Goal: Task Accomplishment & Management: Manage account settings

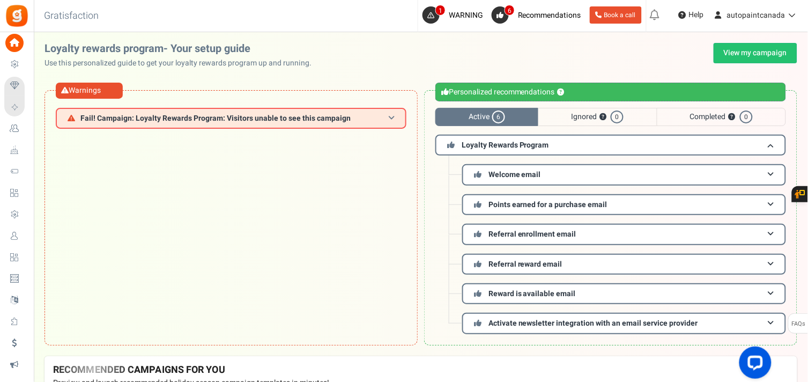
click at [237, 111] on h3 "Fail! Campaign: Loyalty Rewards Program: Visitors unable to see this campaign" at bounding box center [231, 118] width 351 height 21
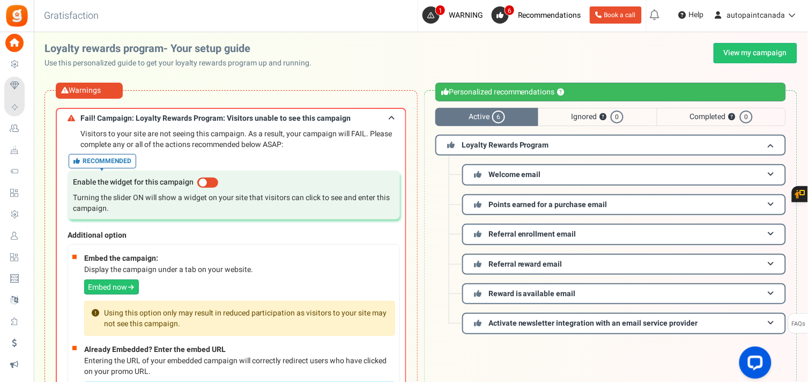
click at [207, 181] on span at bounding box center [207, 183] width 21 height 10
click at [197, 181] on input "checkbox" at bounding box center [197, 182] width 0 height 7
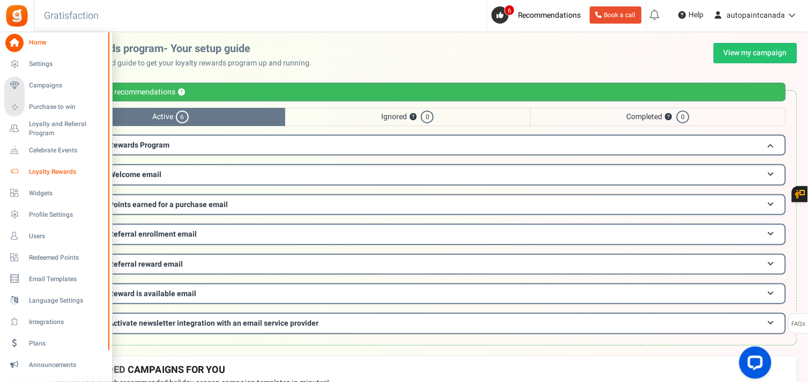
click at [43, 170] on span "Loyalty Rewards" at bounding box center [66, 171] width 75 height 9
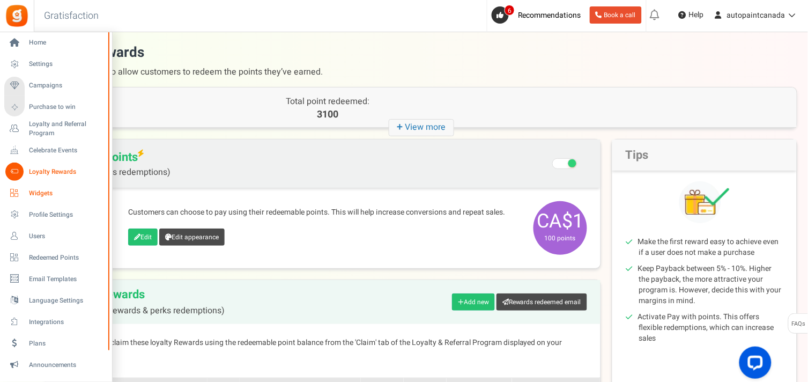
click at [28, 186] on link "Widgets" at bounding box center [55, 193] width 103 height 18
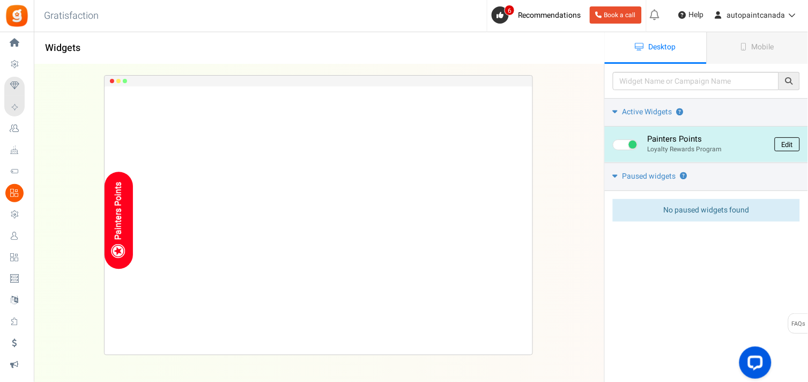
click at [800, 147] on link "Edit" at bounding box center [787, 144] width 25 height 14
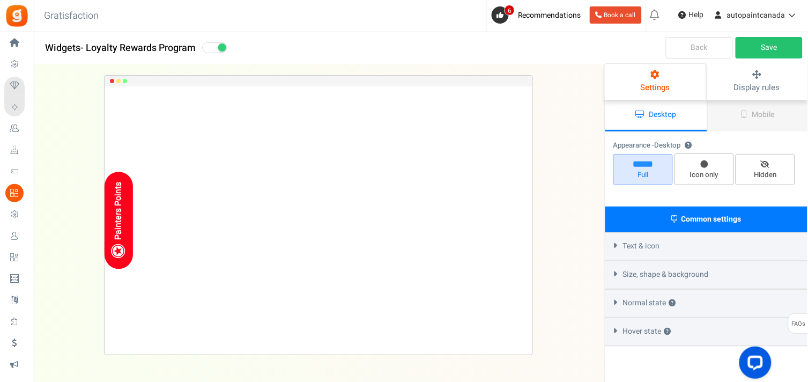
select select "left-side-drawer"
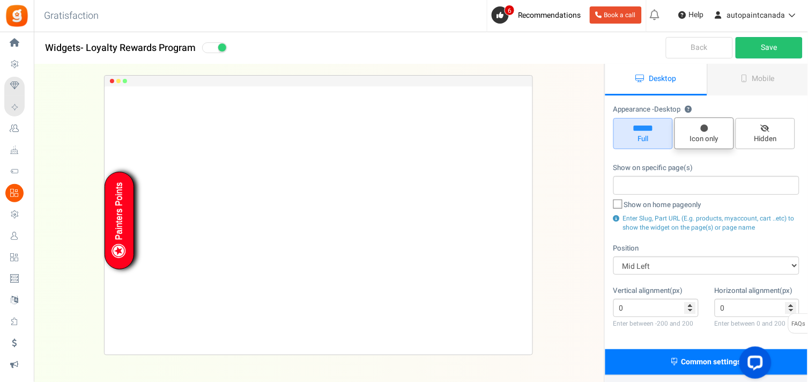
click at [699, 132] on span "Icon only" at bounding box center [705, 133] width 60 height 32
click at [705, 127] on input "Icon only" at bounding box center [708, 123] width 7 height 7
radio input "true"
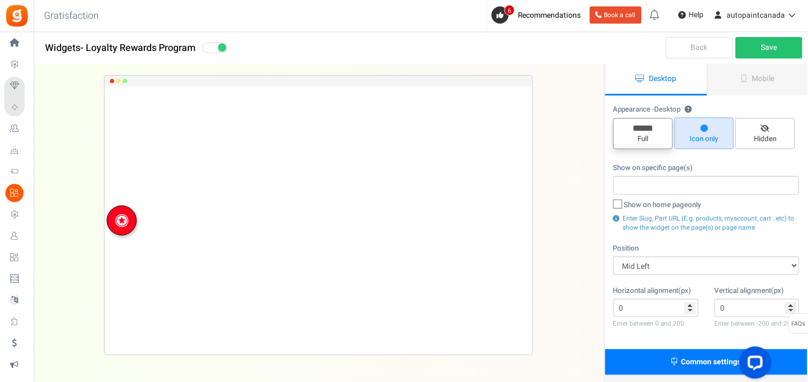
click at [650, 131] on span "Full" at bounding box center [644, 133] width 60 height 31
click at [650, 127] on input "Full" at bounding box center [647, 123] width 7 height 7
radio input "true"
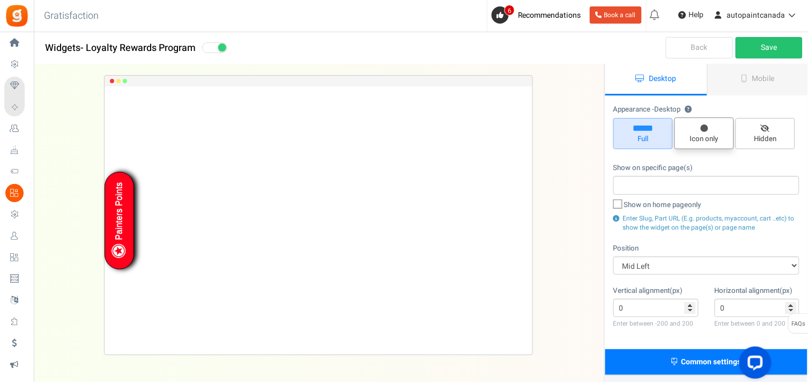
click at [700, 128] on span "Icon only" at bounding box center [705, 133] width 60 height 32
click at [705, 127] on input "Icon only" at bounding box center [708, 123] width 7 height 7
radio input "true"
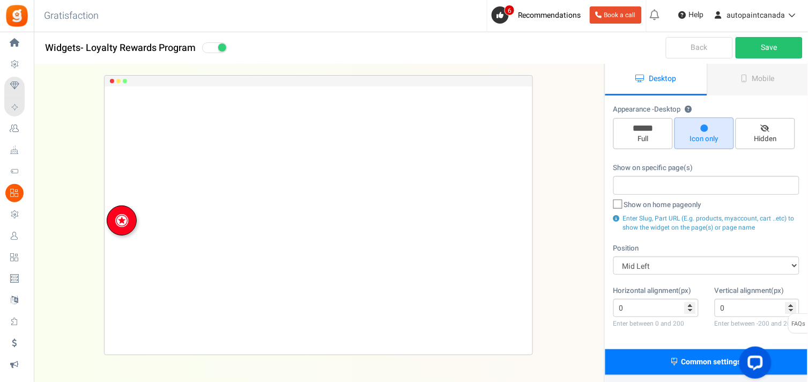
scroll to position [135, 0]
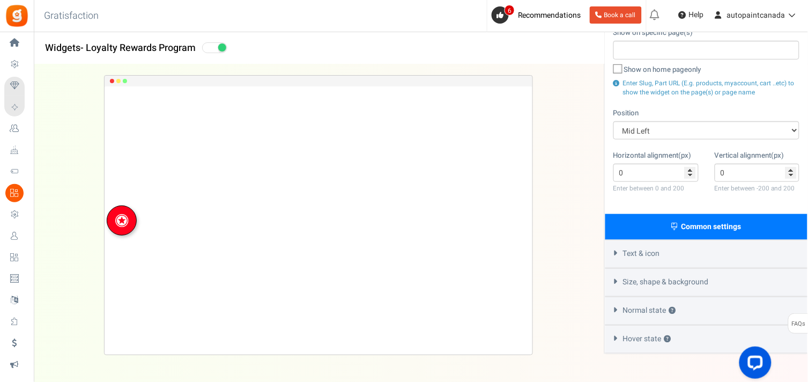
click at [657, 148] on div "Appearance - Desktop ? Full Icon only Hidden Show on specific page(s) Show on h…" at bounding box center [707, 87] width 202 height 253
click at [652, 134] on select "Mid Right Mid Left Top Bar Top Left Top Right Top Center Bottom Bar Bottom Left…" at bounding box center [707, 130] width 186 height 18
click at [652, 131] on select "Mid Right Mid Left Top Bar Top Left Top Right Top Center Bottom Bar Bottom Left…" at bounding box center [707, 130] width 186 height 18
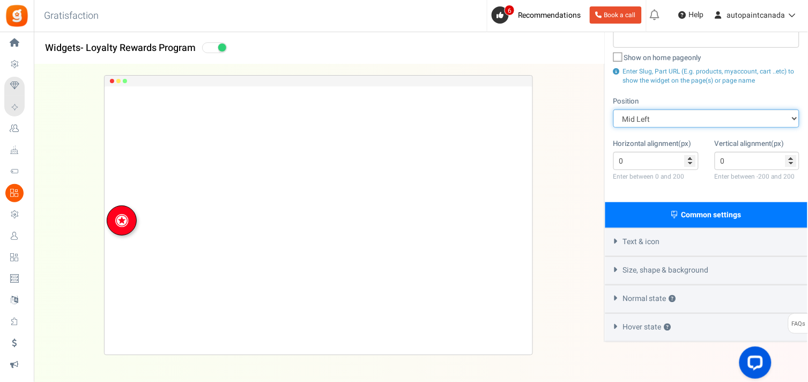
scroll to position [159, 0]
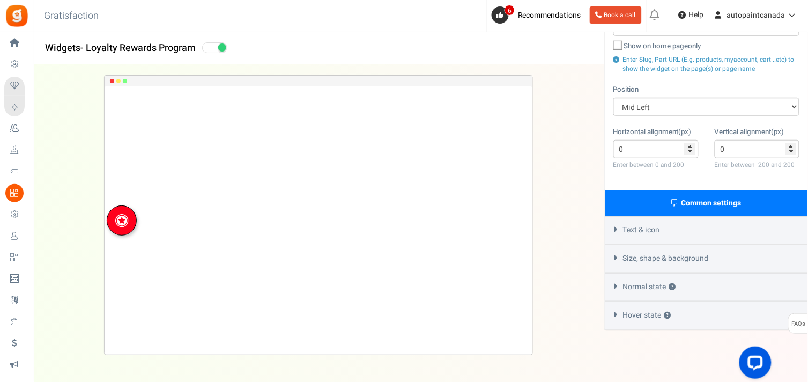
click at [658, 239] on div "Text & icon" at bounding box center [707, 230] width 202 height 28
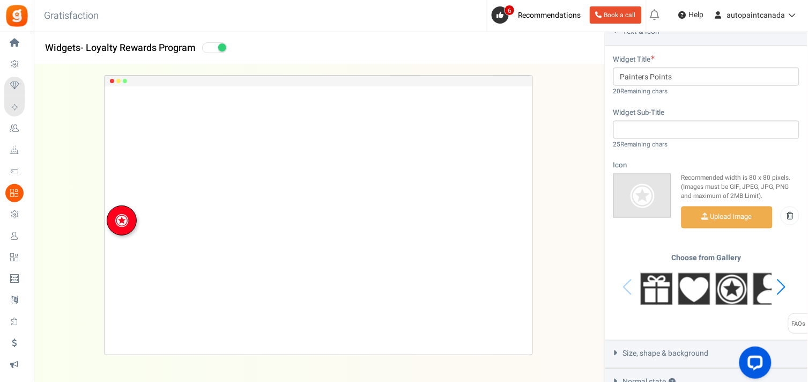
scroll to position [455, 0]
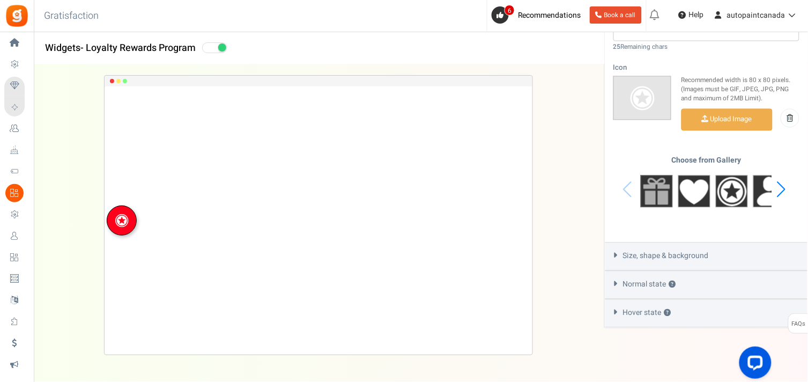
click at [662, 186] on img at bounding box center [657, 191] width 32 height 32
click at [776, 189] on div "Next slide" at bounding box center [782, 190] width 14 height 32
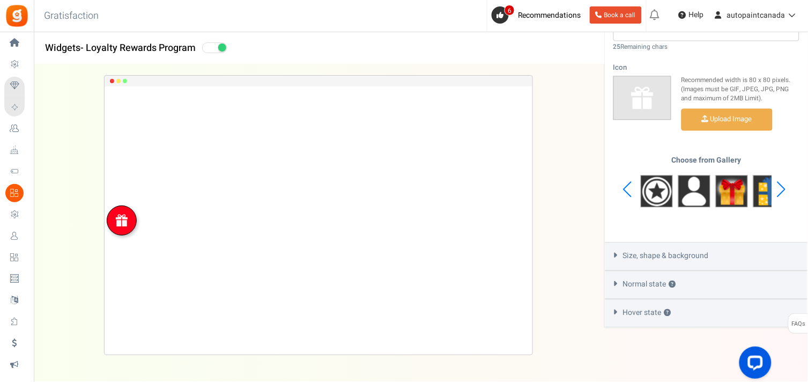
click at [694, 242] on div "Size, shape & background" at bounding box center [707, 256] width 202 height 28
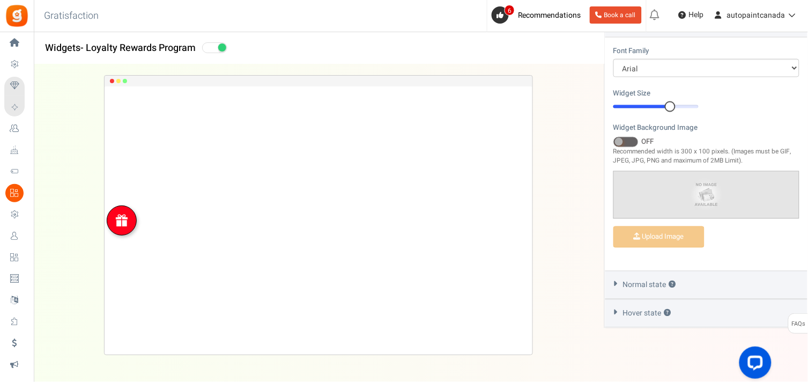
scroll to position [395, 0]
drag, startPoint x: 671, startPoint y: 108, endPoint x: 660, endPoint y: 108, distance: 10.7
click at [660, 108] on div at bounding box center [663, 106] width 11 height 11
click at [654, 282] on span "Normal state ?" at bounding box center [649, 285] width 53 height 11
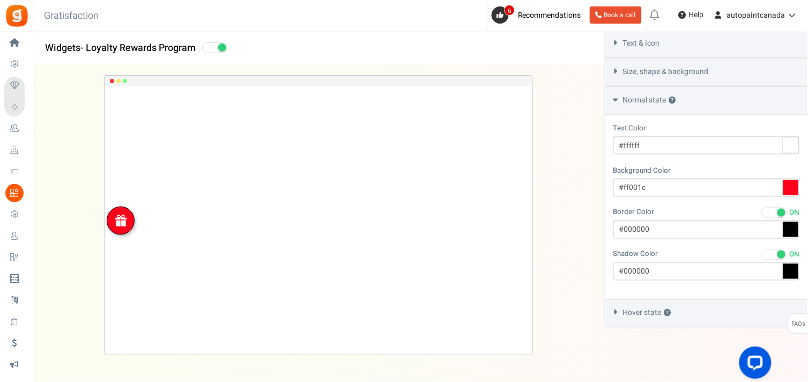
scroll to position [345, 0]
click at [641, 318] on span "Hover state ?" at bounding box center [647, 313] width 48 height 11
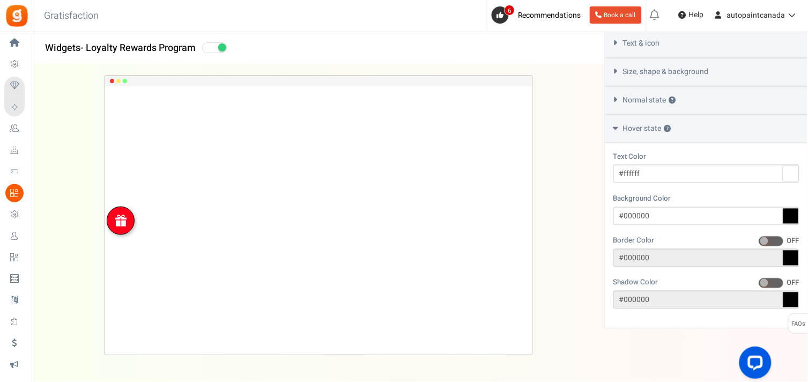
click at [659, 103] on span "Normal state ?" at bounding box center [649, 100] width 53 height 11
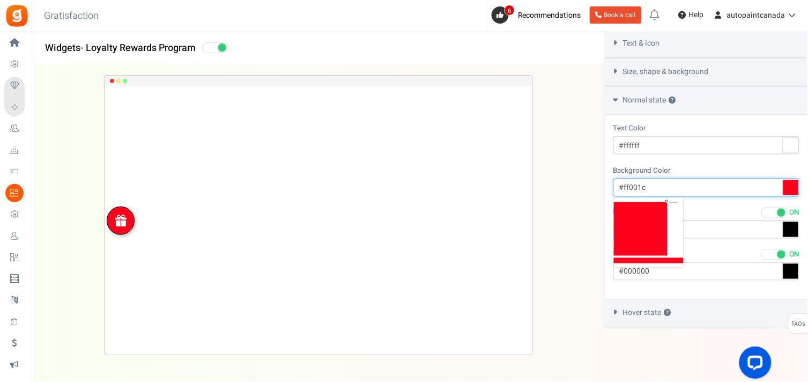
click at [669, 186] on input "#ff001c" at bounding box center [707, 188] width 186 height 18
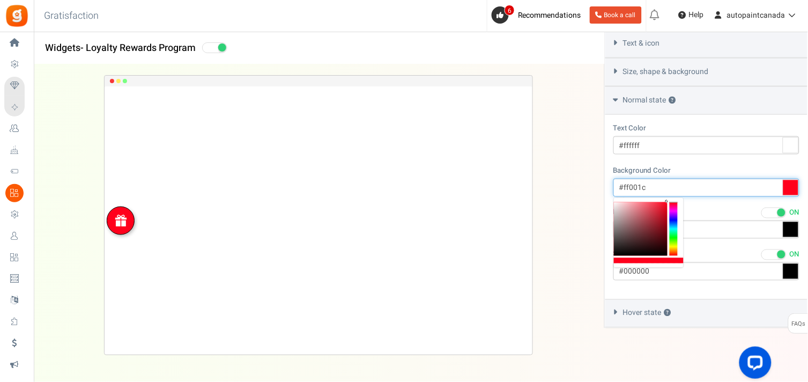
paste input "d00000"
type input "#d00000"
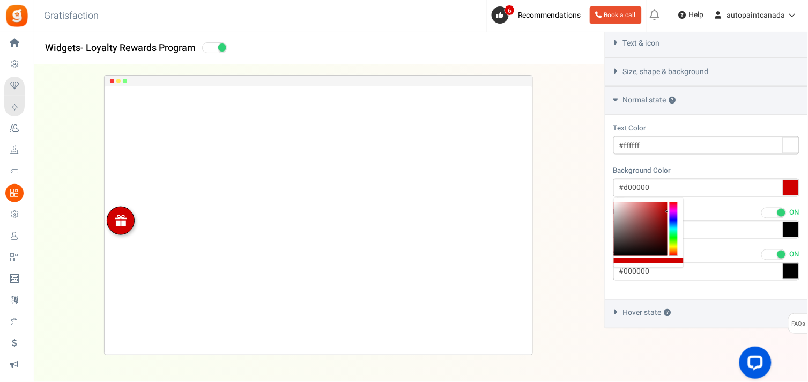
click at [645, 354] on div "Warning Fail! Campaign: Loyalty Rewards Program: Visitors unable to see this ca…" at bounding box center [404, 34] width 808 height 695
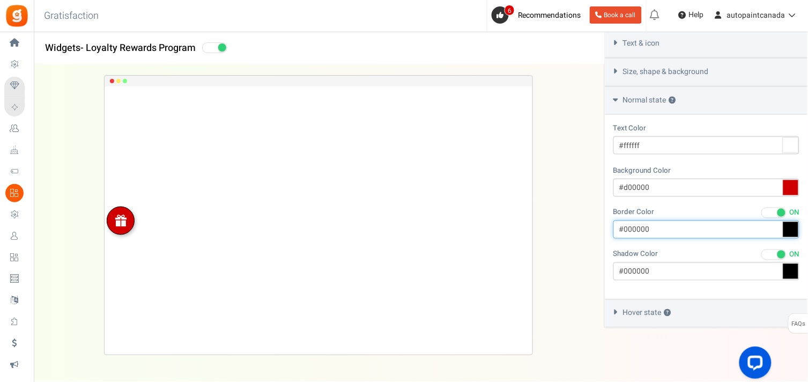
click at [671, 232] on input "#000000" at bounding box center [707, 229] width 186 height 18
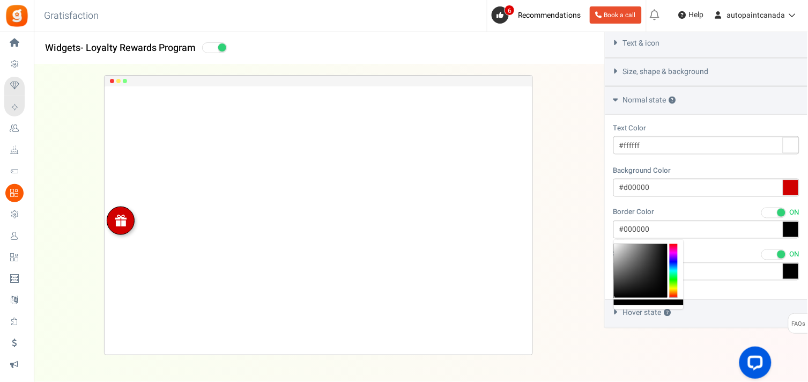
click at [769, 211] on span at bounding box center [774, 213] width 25 height 11
click at [762, 211] on input "ON OFF" at bounding box center [762, 213] width 0 height 7
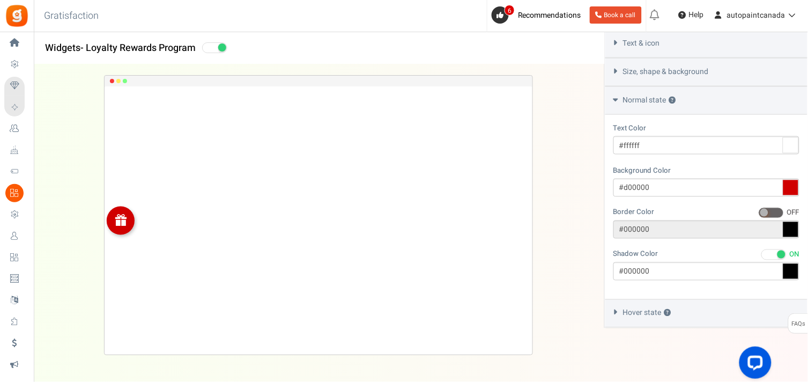
click at [778, 253] on span at bounding box center [782, 254] width 8 height 8
click at [762, 253] on input "ON OFF" at bounding box center [762, 255] width 0 height 7
click at [647, 352] on div "Warning Fail! Campaign: Loyalty Rewards Program: Visitors unable to see this ca…" at bounding box center [404, 34] width 808 height 695
click at [639, 106] on div "Normal state ?" at bounding box center [707, 100] width 202 height 28
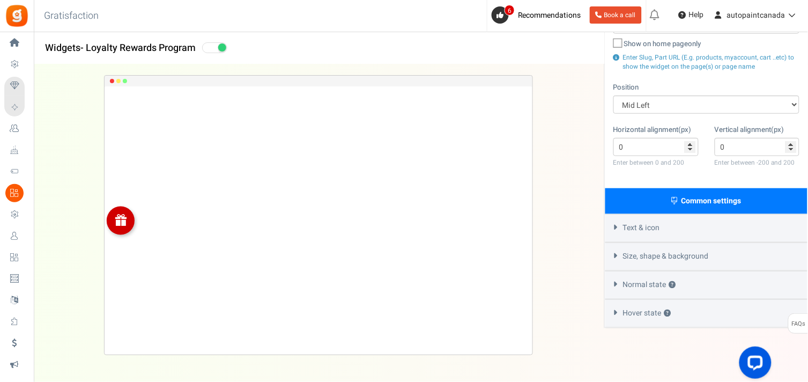
scroll to position [161, 0]
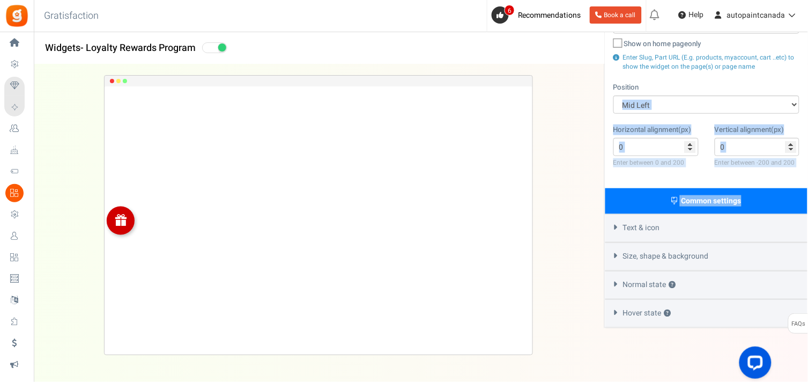
drag, startPoint x: 808, startPoint y: 190, endPoint x: 807, endPoint y: 90, distance: 100.8
click at [807, 90] on div "Desktop Mobile Position & visibility Appearance - Desktop ? Full Icon only Hidd…" at bounding box center [706, 115] width 203 height 425
click at [674, 173] on div "Horizontal alignment(px) 0 Enter between 0 and 200 Vertical alignment(px) 0 Ent…" at bounding box center [707, 152] width 202 height 56
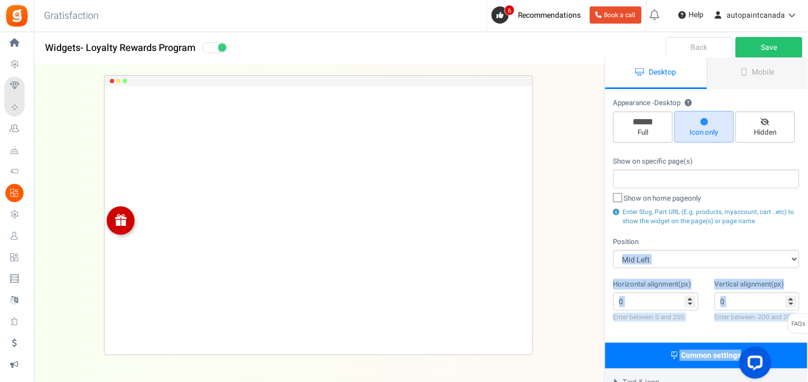
scroll to position [0, 0]
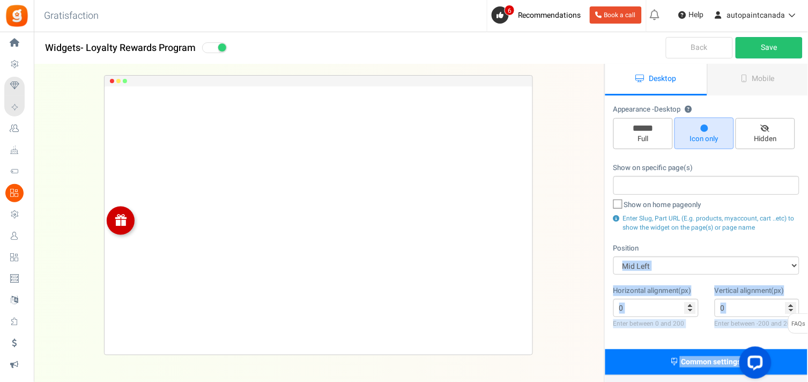
click at [669, 226] on span "Enter Slug, Part URL (E.g. products, myaccount, cart ..etc) to show the widget …" at bounding box center [709, 222] width 172 height 19
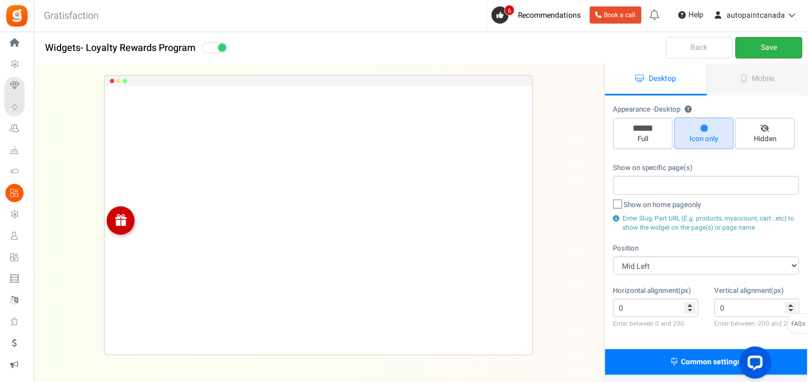
click at [772, 49] on link "Save" at bounding box center [769, 47] width 67 height 21
click at [767, 80] on span "Mobile" at bounding box center [764, 78] width 23 height 11
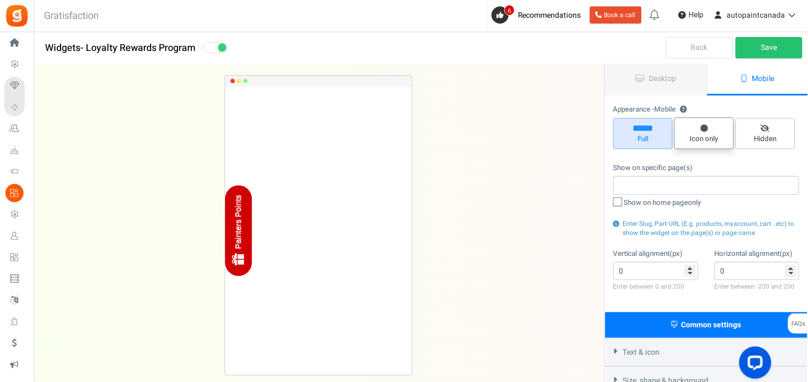
click at [709, 140] on span "Icon only" at bounding box center [705, 139] width 50 height 10
click at [709, 127] on input "Icon only" at bounding box center [708, 123] width 7 height 7
radio input "true"
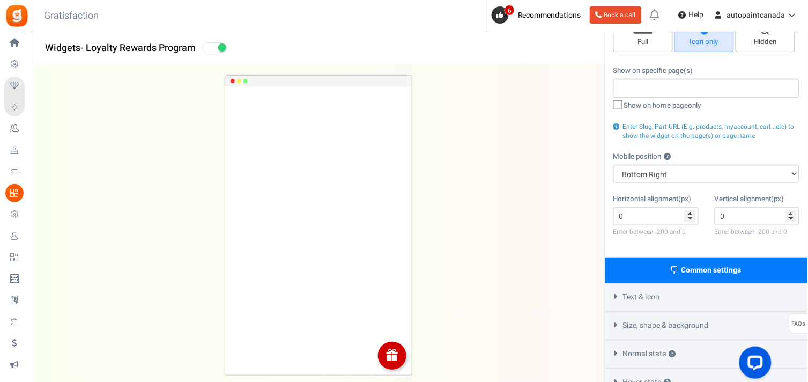
scroll to position [100, 0]
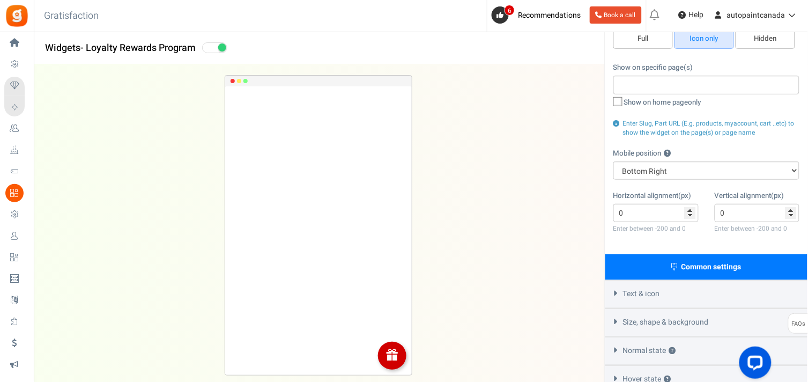
click at [689, 185] on div "Appearance - Mobile ? Full Icon only Hidden Show on specific page(s) Show on ho…" at bounding box center [707, 125] width 202 height 259
click at [684, 173] on select "Top Right Top Left Top Center Bottom Right Bottom Left Bottom Center" at bounding box center [707, 170] width 186 height 18
click at [614, 161] on select "Top Right Top Left Top Center Bottom Right Bottom Left Bottom Center" at bounding box center [707, 170] width 186 height 18
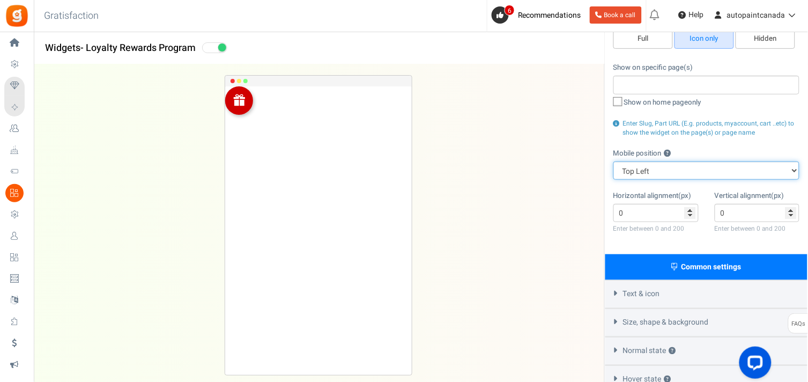
click at [661, 169] on select "Top Right Top Left Top Center Bottom Right Bottom Left Bottom Center" at bounding box center [707, 170] width 186 height 18
click at [614, 161] on select "Top Right Top Left Top Center Bottom Right Bottom Left Bottom Center" at bounding box center [707, 170] width 186 height 18
click at [658, 174] on select "Top Right Top Left Top Center Bottom Right Bottom Left Bottom Center" at bounding box center [707, 170] width 186 height 18
select select "left"
click at [614, 161] on select "Top Right Top Left Top Center Bottom Right Bottom Left Bottom Center" at bounding box center [707, 170] width 186 height 18
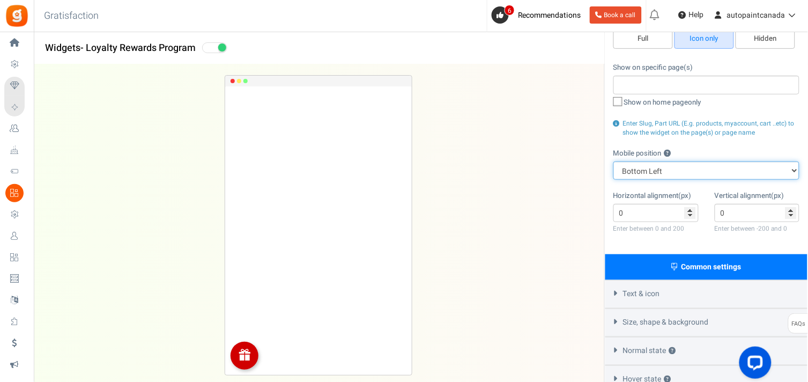
click at [673, 172] on select "Top Right Top Left Top Center Bottom Right Bottom Left Bottom Center" at bounding box center [707, 170] width 186 height 18
click at [614, 161] on select "Top Right Top Left Top Center Bottom Right Bottom Left Bottom Center" at bounding box center [707, 170] width 186 height 18
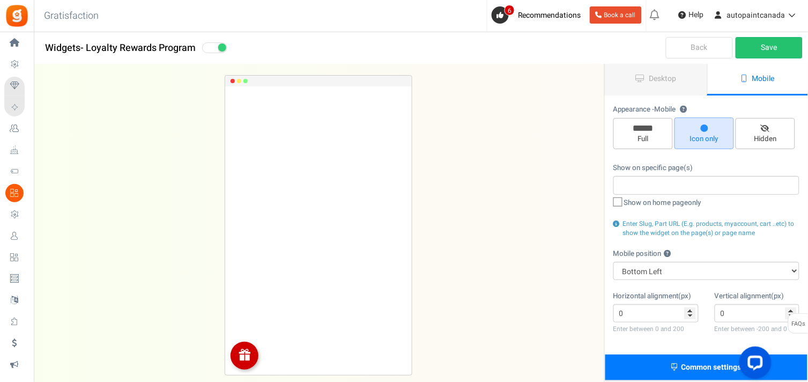
click at [754, 64] on link "Mobile" at bounding box center [759, 80] width 102 height 32
click at [754, 42] on link "Save" at bounding box center [769, 47] width 67 height 21
